Goal: Register for event/course

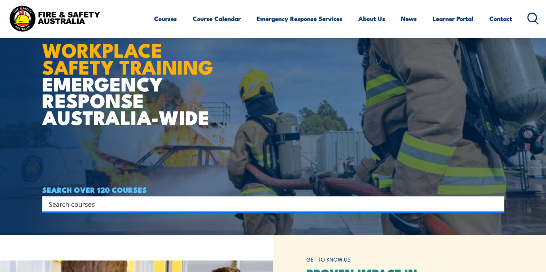
scroll to position [36, 0]
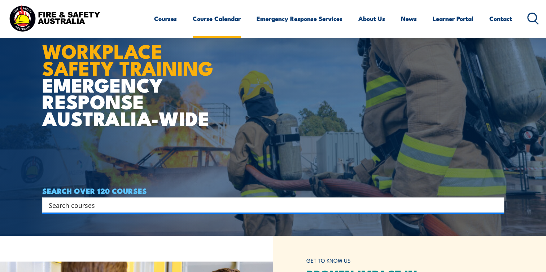
click at [215, 22] on link "Course Calendar" at bounding box center [217, 18] width 48 height 19
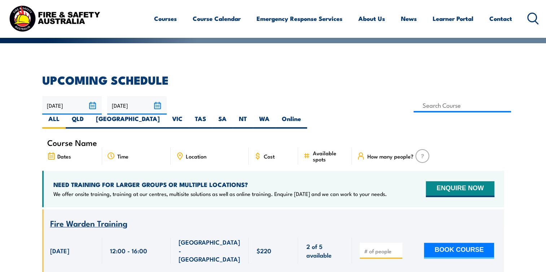
scroll to position [180, 0]
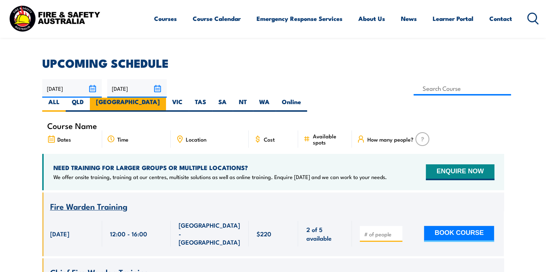
click at [166, 98] on label "[GEOGRAPHIC_DATA]" at bounding box center [128, 105] width 76 height 14
click at [164, 98] on input "[GEOGRAPHIC_DATA]" at bounding box center [162, 100] width 5 height 5
radio input "true"
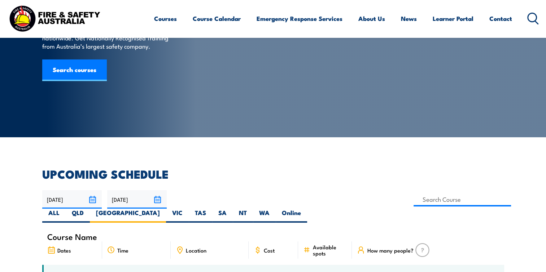
scroll to position [72, 0]
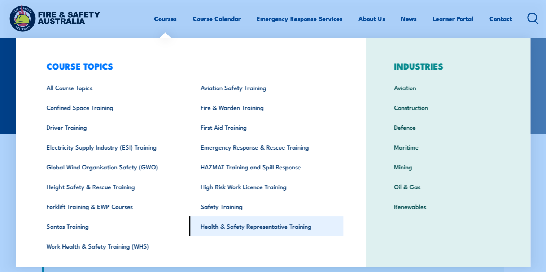
click at [270, 226] on link "Health & Safety Representative Training" at bounding box center [266, 226] width 154 height 20
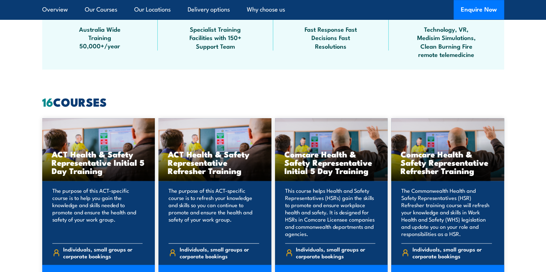
scroll to position [577, 0]
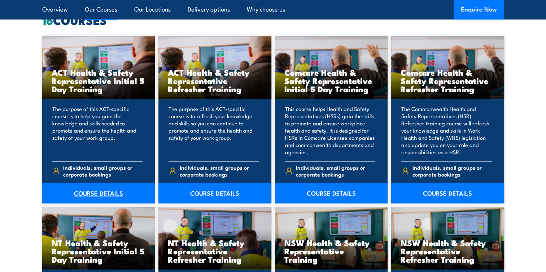
click at [103, 194] on link "COURSE DETAILS" at bounding box center [98, 193] width 113 height 20
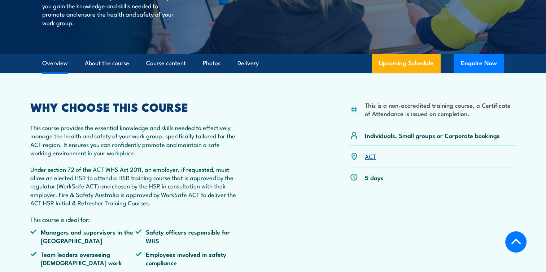
scroll to position [180, 0]
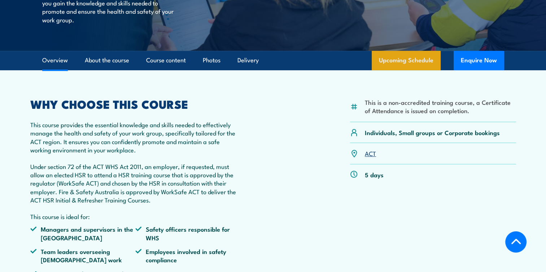
click at [411, 59] on link "Upcoming Schedule" at bounding box center [405, 60] width 69 height 19
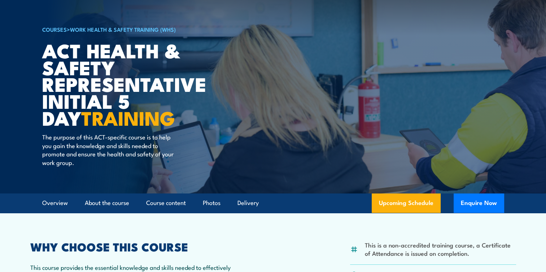
scroll to position [36, 0]
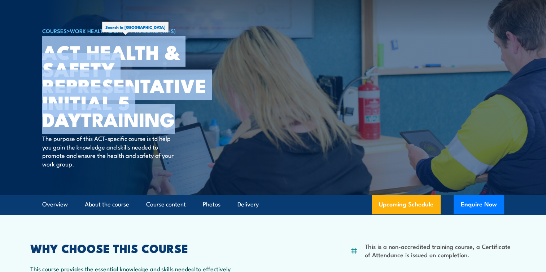
drag, startPoint x: 133, startPoint y: 115, endPoint x: 42, endPoint y: 54, distance: 109.4
click at [42, 54] on h1 "ACT Health & Safety Representative Initial 5 Day TRAINING" at bounding box center [131, 85] width 178 height 84
copy h1 "ACT Health & Safety Representative Initial 5 Day TRAINING"
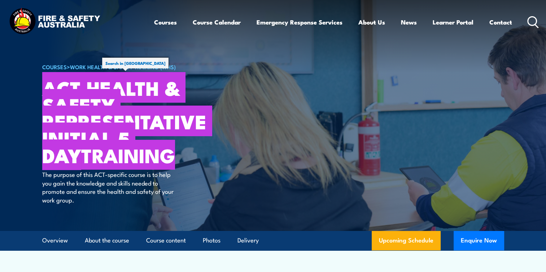
scroll to position [108, 0]
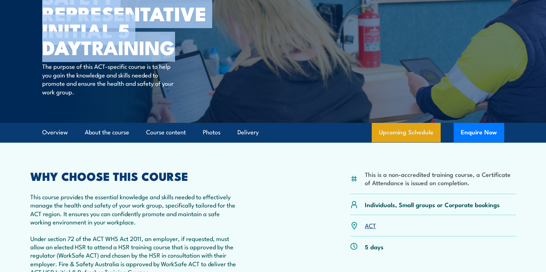
click at [411, 130] on link "Upcoming Schedule" at bounding box center [405, 132] width 69 height 19
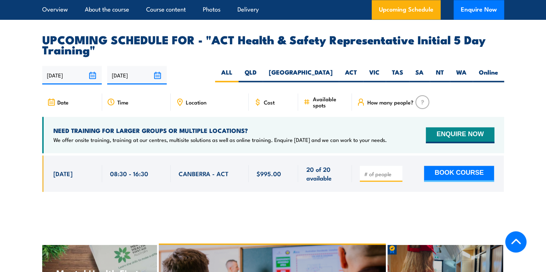
scroll to position [1154, 0]
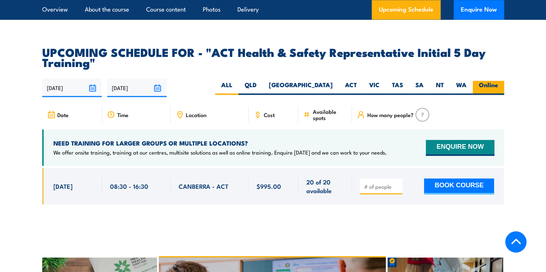
click at [479, 81] on label "Online" at bounding box center [487, 88] width 31 height 14
click at [498, 81] on input "Online" at bounding box center [500, 83] width 5 height 5
radio input "true"
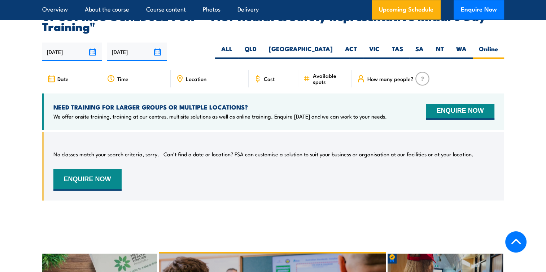
scroll to position [1154, 0]
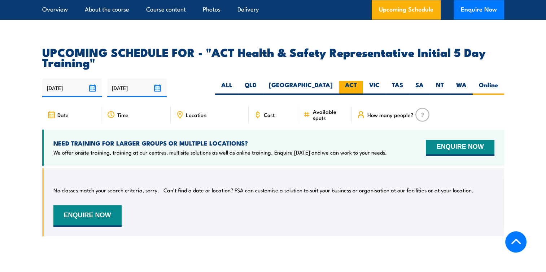
click at [345, 81] on label "ACT" at bounding box center [351, 88] width 24 height 14
click at [357, 81] on input "ACT" at bounding box center [359, 83] width 5 height 5
radio input "true"
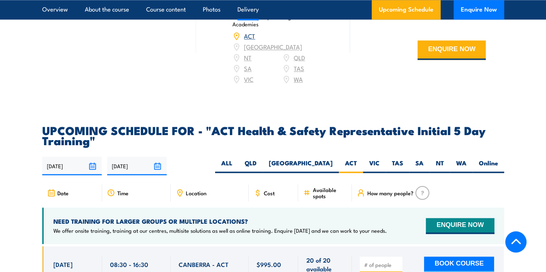
scroll to position [1010, 0]
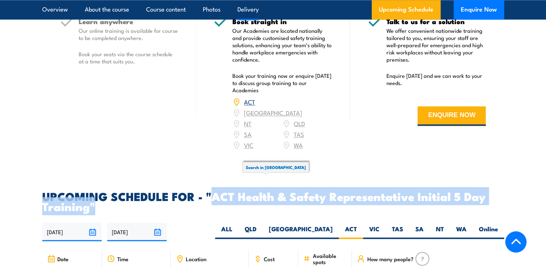
drag, startPoint x: 212, startPoint y: 188, endPoint x: 87, endPoint y: 206, distance: 126.3
click at [87, 206] on article "UPCOMING SCHEDULE FOR - "ACT Health & Safety Representative Initial 5 Day Train…" at bounding box center [273, 275] width 462 height 168
copy article "ACT Health & Safety Representative Initial 5 Day Training""
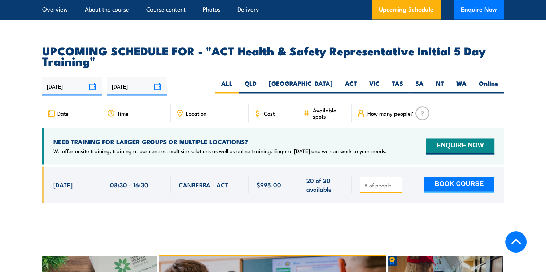
scroll to position [1154, 0]
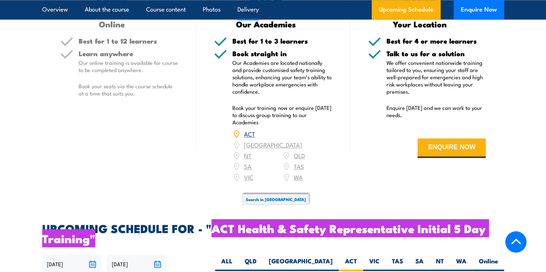
scroll to position [974, 0]
